Goal: Task Accomplishment & Management: Use online tool/utility

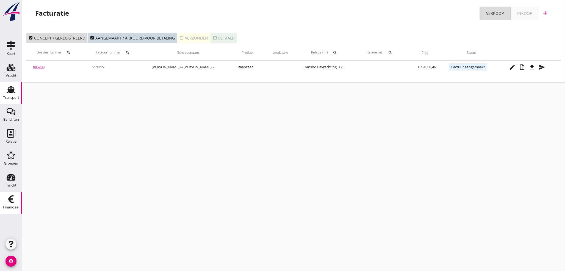
click at [12, 91] on use at bounding box center [11, 89] width 9 height 7
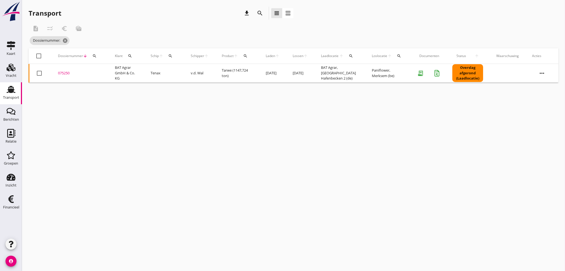
click at [95, 56] on icon "search" at bounding box center [94, 56] width 4 height 4
click at [100, 71] on input "Zoeken op dossiernummer..." at bounding box center [119, 72] width 57 height 9
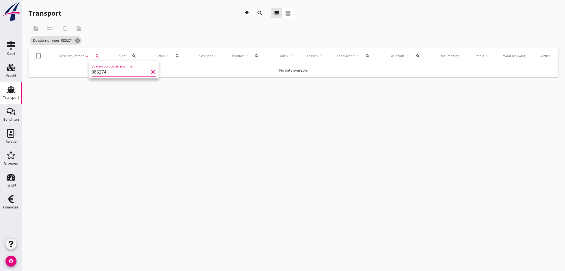
type input "085274"
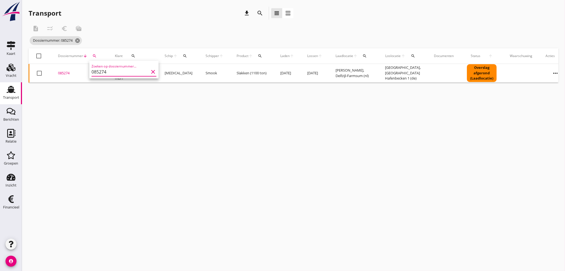
click at [65, 73] on div "085274" at bounding box center [80, 73] width 44 height 5
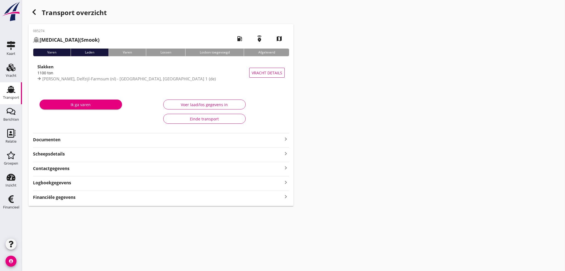
click at [284, 199] on icon "keyboard_arrow_right" at bounding box center [285, 196] width 7 height 7
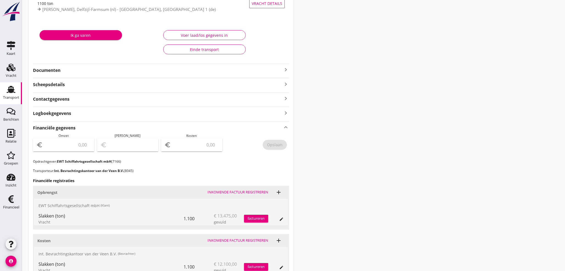
scroll to position [112, 0]
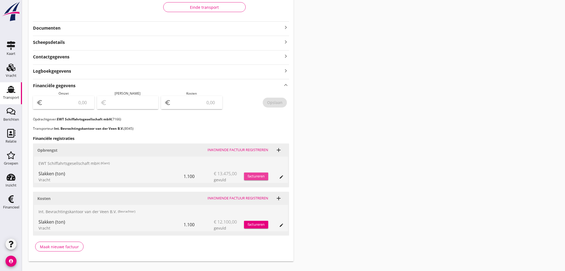
click at [257, 177] on div "factureren" at bounding box center [256, 176] width 24 height 5
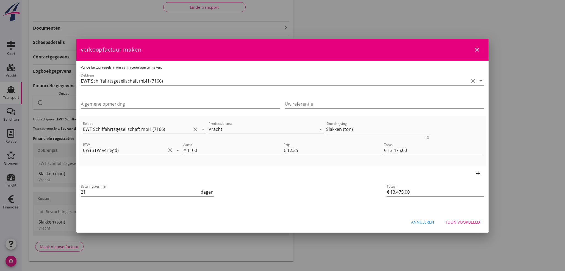
click at [464, 223] on div "Toon voorbeeld" at bounding box center [462, 222] width 35 height 6
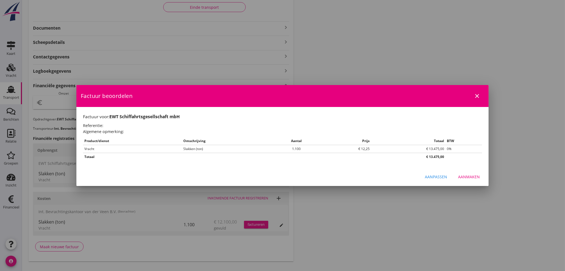
click at [468, 177] on div "Aanmaken" at bounding box center [469, 177] width 22 height 6
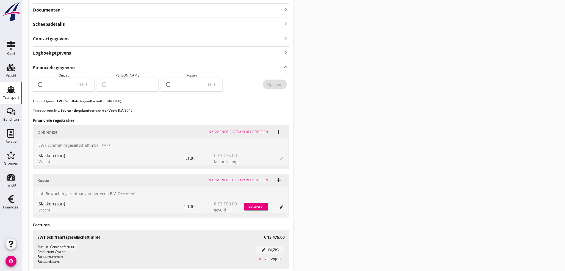
scroll to position [173, 0]
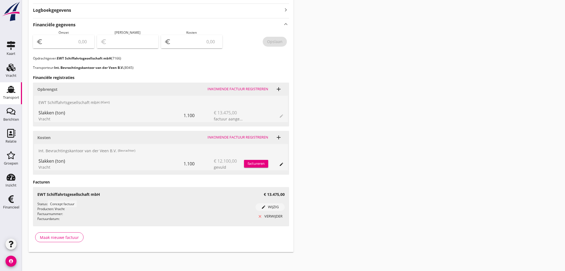
click at [72, 43] on input "number" at bounding box center [67, 41] width 47 height 9
type input "13475"
click at [280, 41] on div "Opslaan" at bounding box center [274, 42] width 15 height 6
click at [8, 202] on icon "Financieel" at bounding box center [11, 199] width 9 height 9
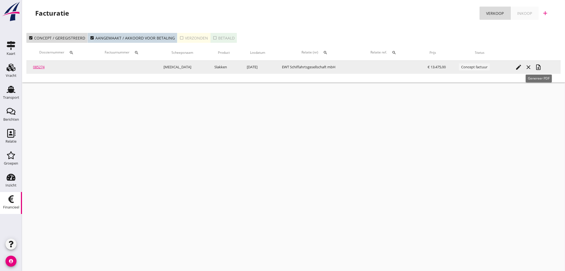
click at [538, 67] on icon "note_add" at bounding box center [538, 67] width 7 height 7
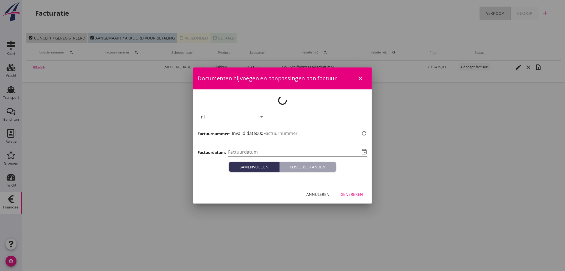
type input "[DATE]"
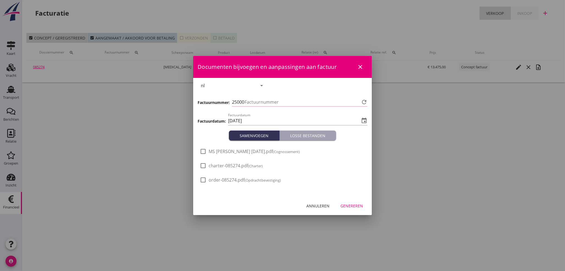
type input "1116"
click at [357, 207] on div "Genereren" at bounding box center [351, 206] width 23 height 6
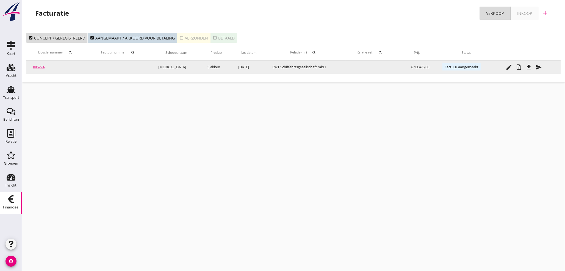
click at [528, 68] on icon "file_download" at bounding box center [528, 67] width 7 height 7
